Goal: Task Accomplishment & Management: Manage account settings

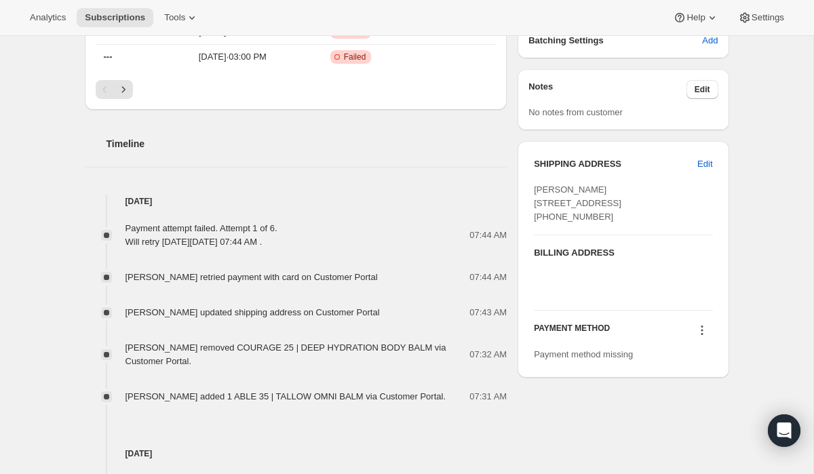
scroll to position [611, 0]
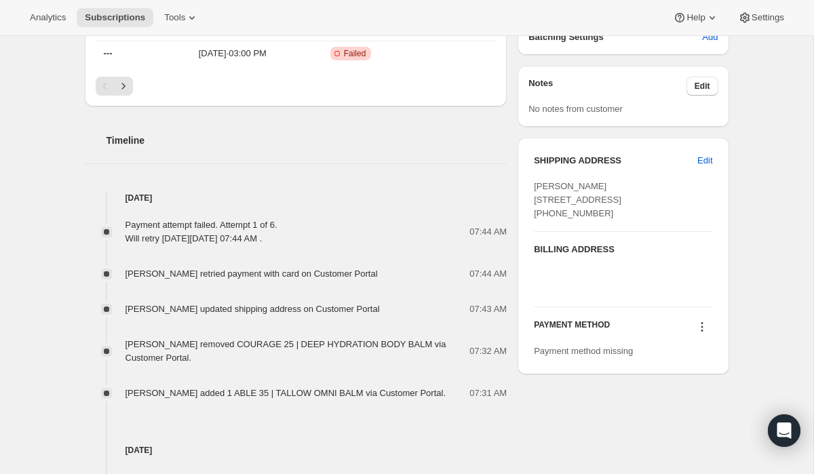
click at [700, 334] on icon at bounding box center [702, 327] width 14 height 14
click at [699, 379] on span "Select payment method" at bounding box center [699, 380] width 93 height 10
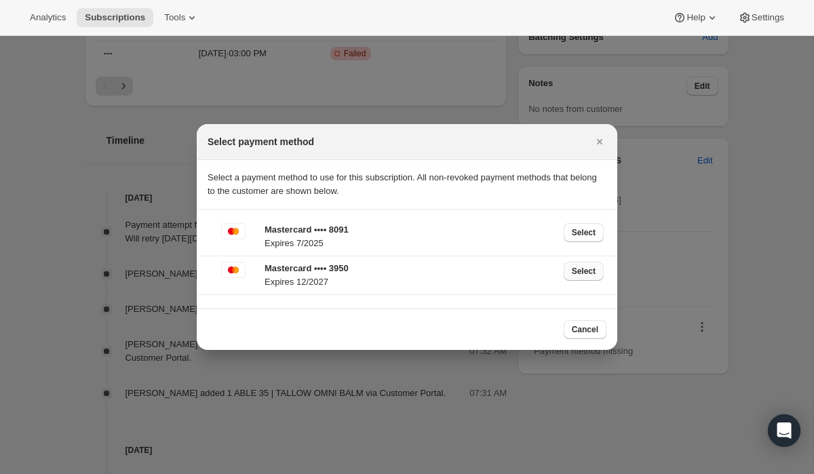
click at [588, 273] on span "Select" at bounding box center [584, 271] width 24 height 11
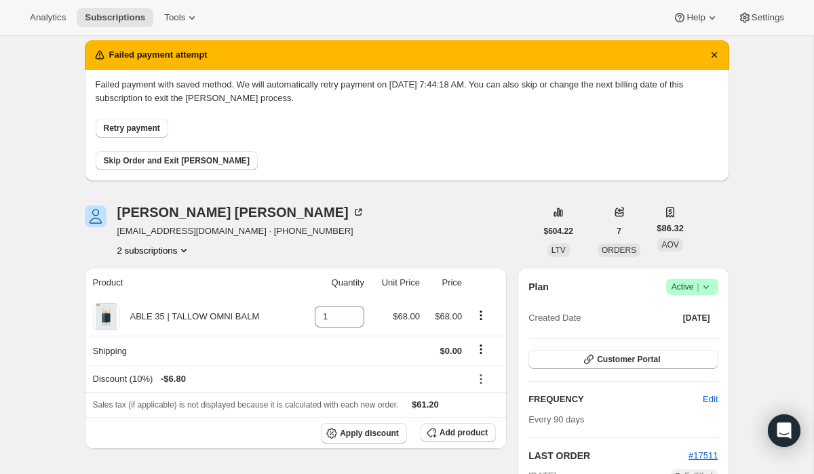
scroll to position [48, 0]
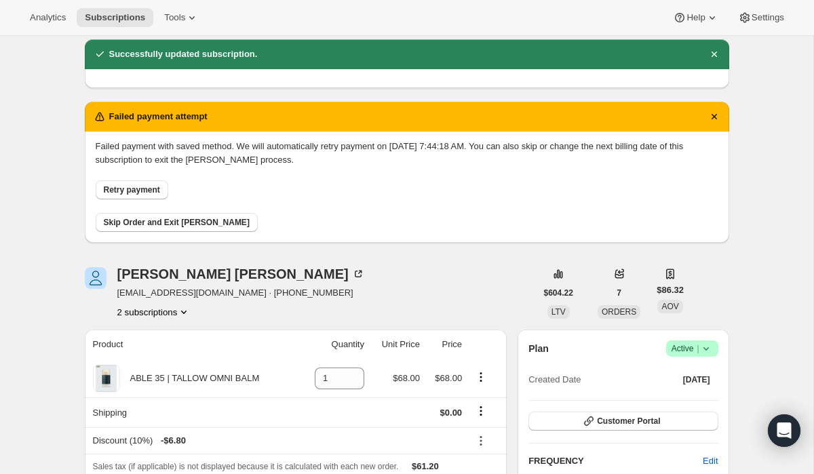
click at [167, 310] on button "2 subscriptions" at bounding box center [154, 312] width 74 height 14
click at [170, 334] on span "10821730374" at bounding box center [152, 338] width 94 height 14
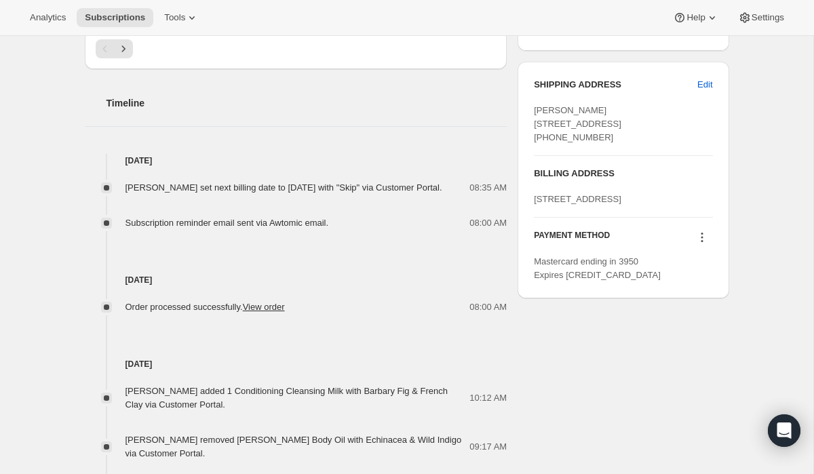
scroll to position [752, 0]
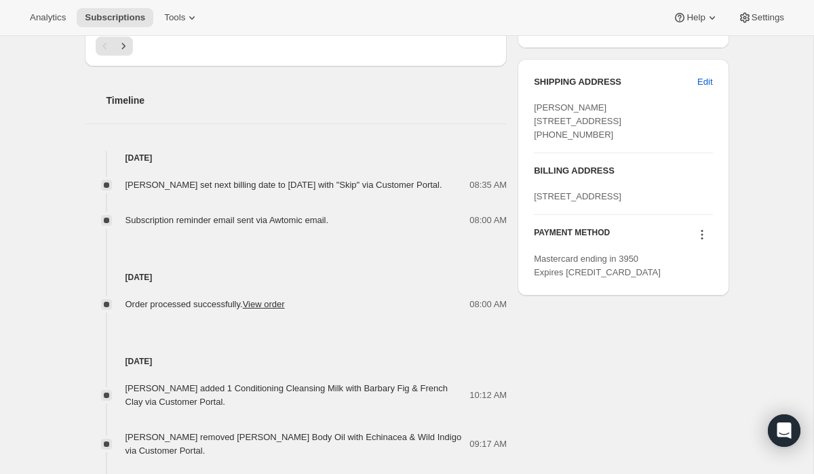
click at [702, 236] on icon at bounding box center [702, 235] width 2 height 2
click at [697, 339] on span "Select payment method" at bounding box center [697, 337] width 93 height 10
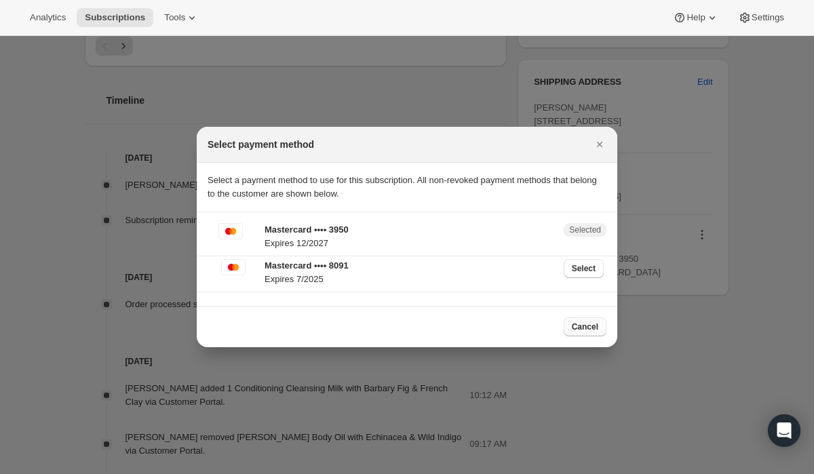
click at [592, 324] on span "Cancel" at bounding box center [585, 327] width 26 height 11
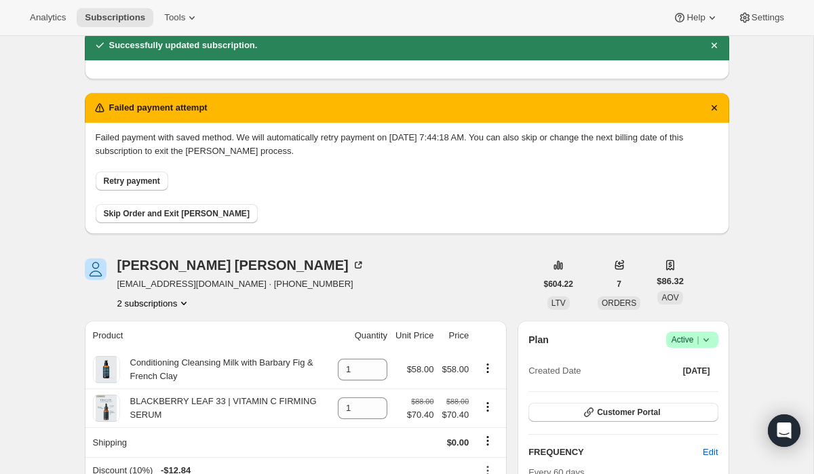
scroll to position [54, 0]
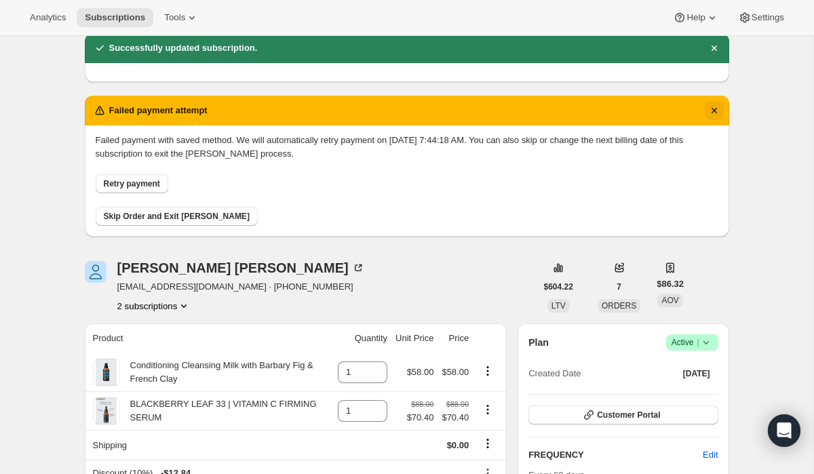
click at [718, 107] on icon "Dismiss notification" at bounding box center [715, 111] width 14 height 14
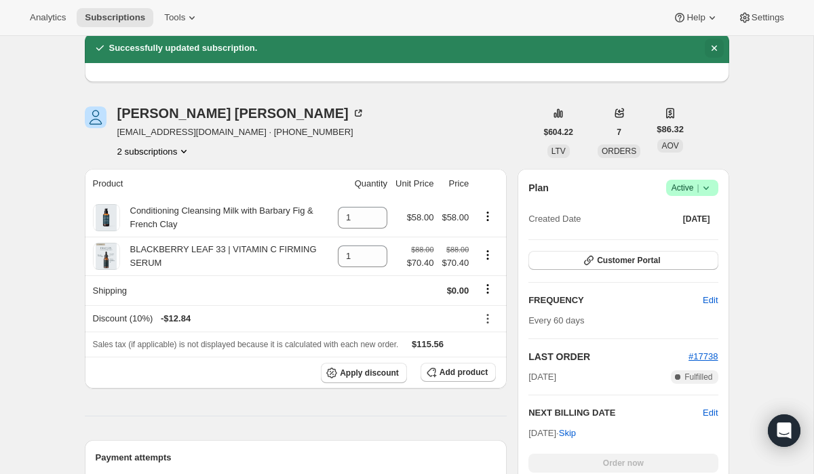
click at [712, 48] on icon "Dismiss notification" at bounding box center [713, 47] width 5 height 5
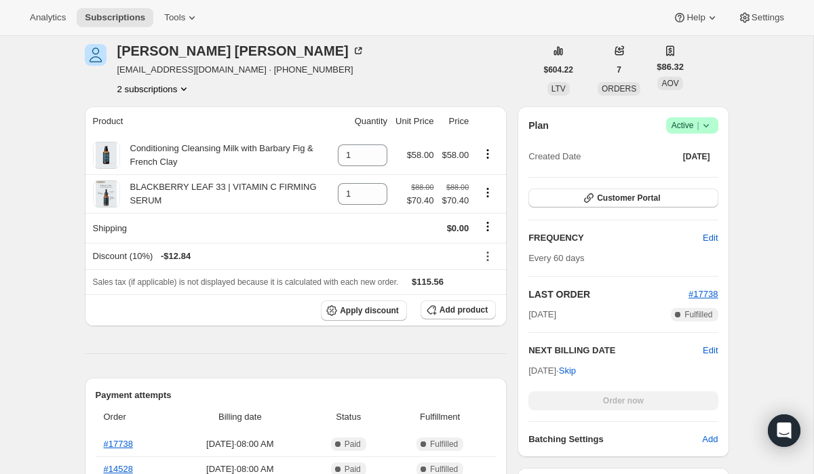
click at [150, 94] on button "2 subscriptions" at bounding box center [154, 89] width 74 height 14
click at [157, 132] on span "14390132806" at bounding box center [154, 138] width 94 height 14
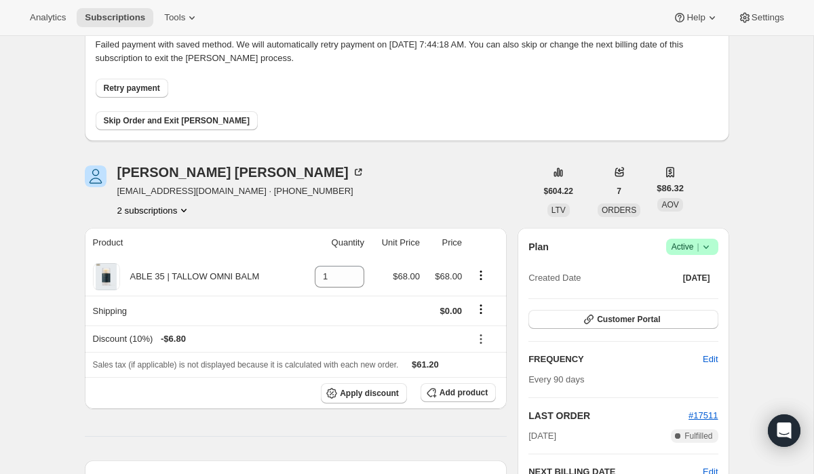
scroll to position [77, 0]
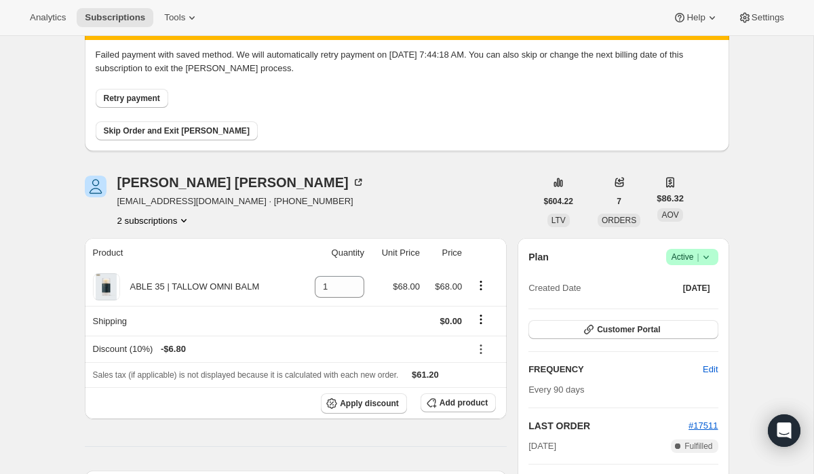
click at [176, 224] on button "2 subscriptions" at bounding box center [154, 221] width 74 height 14
click at [178, 242] on span "10821730374" at bounding box center [152, 246] width 94 height 14
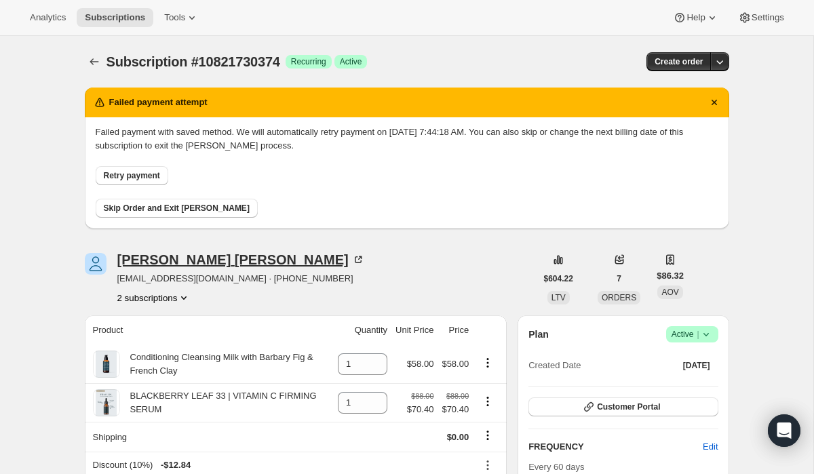
click at [176, 263] on div "[PERSON_NAME]" at bounding box center [241, 260] width 248 height 14
click at [191, 295] on icon "Product actions" at bounding box center [184, 298] width 14 height 14
click at [190, 342] on span "14390132806" at bounding box center [154, 347] width 94 height 14
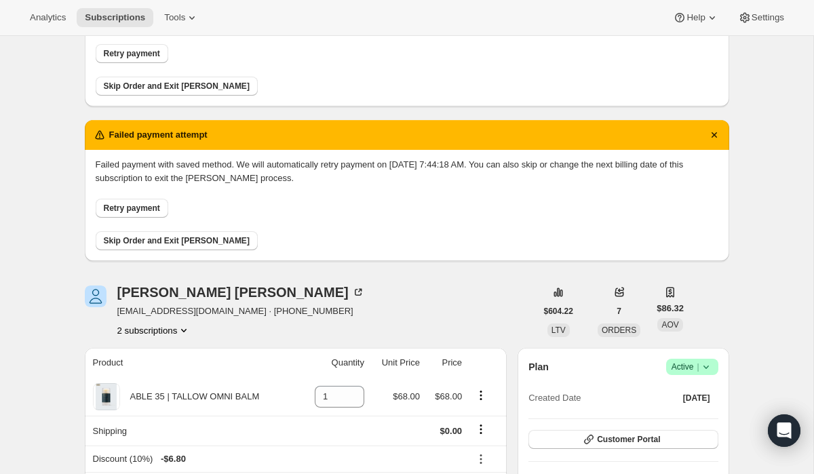
scroll to position [286, 0]
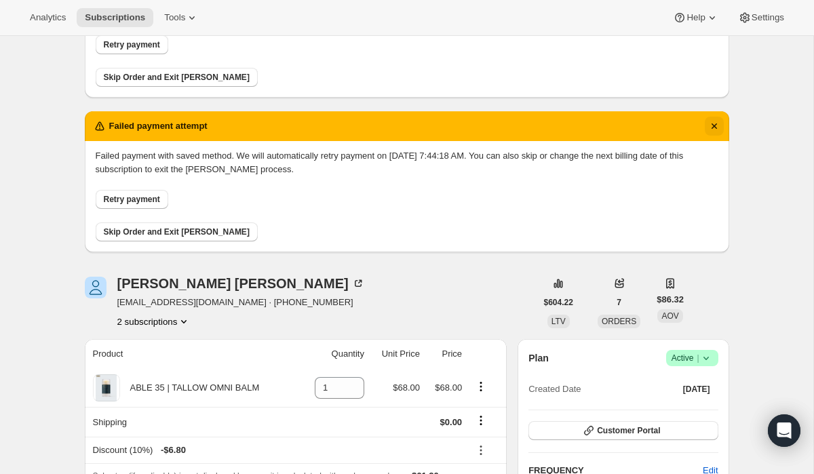
click at [716, 126] on icon "Dismiss notification" at bounding box center [715, 126] width 14 height 14
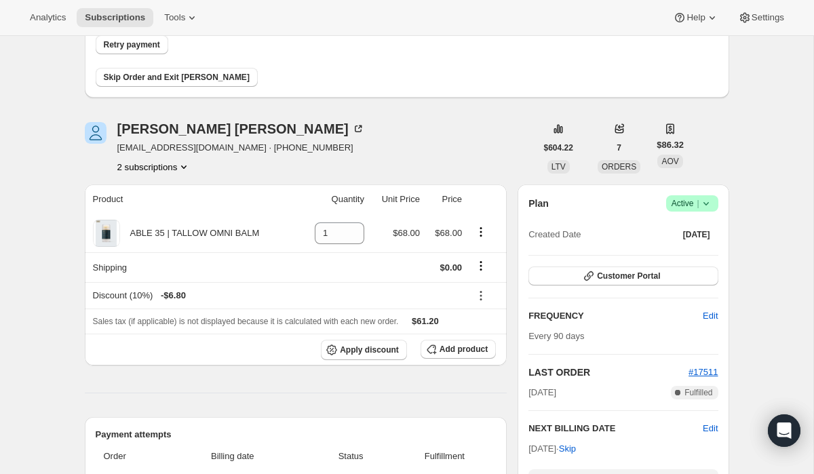
scroll to position [131, 0]
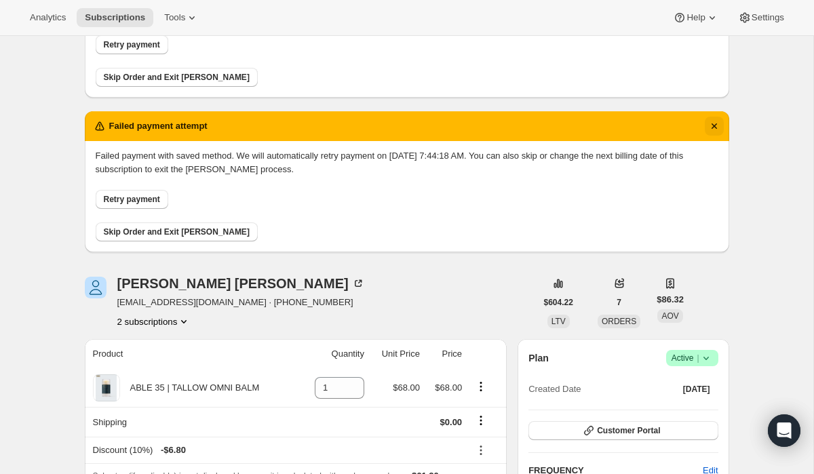
click at [717, 126] on icon "Dismiss notification" at bounding box center [715, 126] width 14 height 14
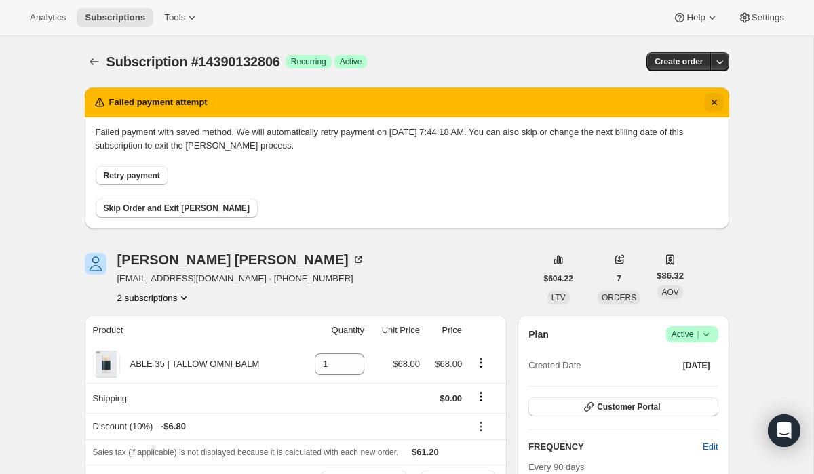
click at [714, 102] on icon "Dismiss notification" at bounding box center [713, 102] width 5 height 5
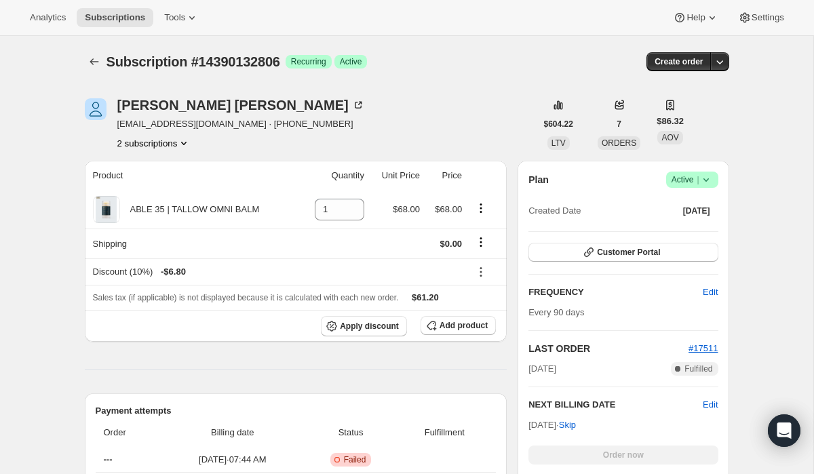
click at [163, 139] on button "2 subscriptions" at bounding box center [154, 143] width 74 height 14
click at [166, 169] on span "10821730374" at bounding box center [152, 169] width 94 height 14
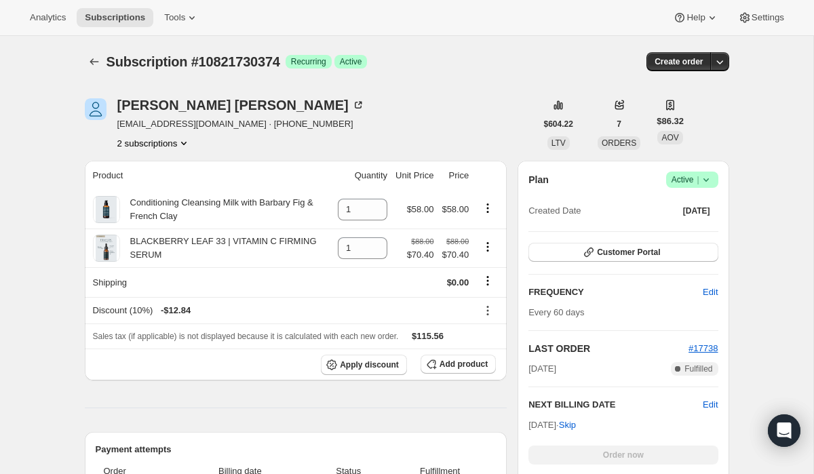
click at [165, 143] on button "2 subscriptions" at bounding box center [154, 143] width 74 height 14
click at [174, 187] on span "14390132806" at bounding box center [154, 192] width 94 height 14
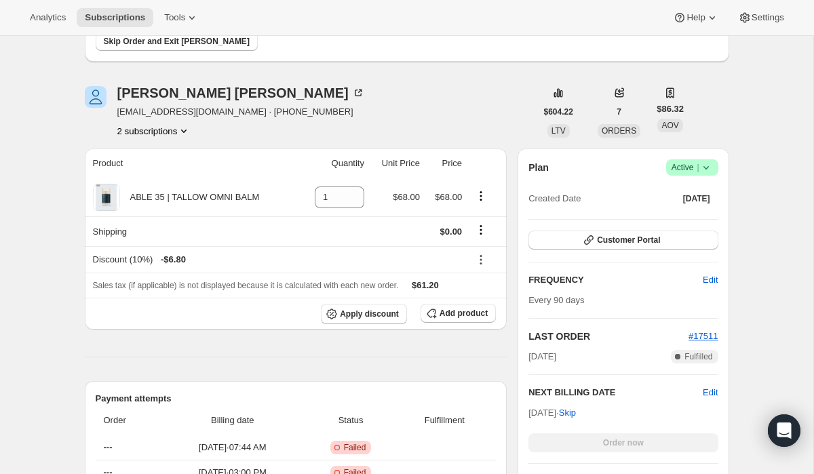
scroll to position [172, 0]
